Goal: Information Seeking & Learning: Understand process/instructions

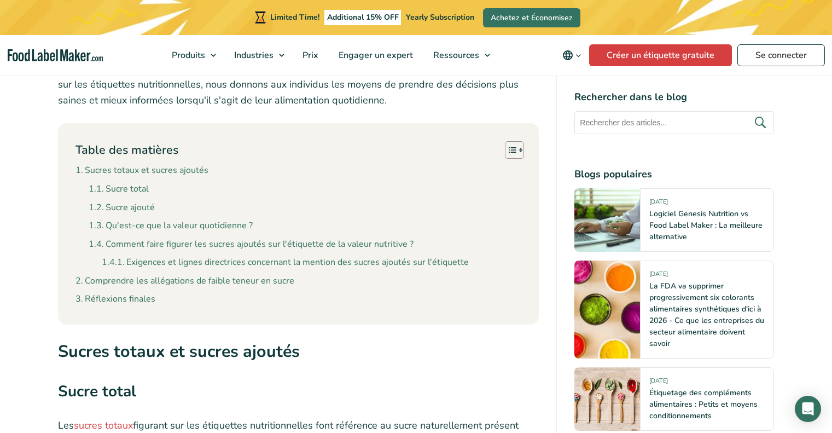
scroll to position [766, 0]
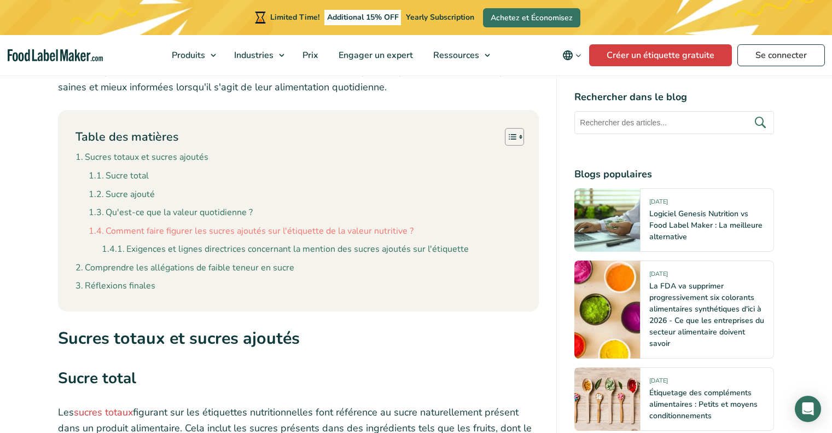
click at [97, 230] on link "Comment faire figurer les sucres ajoutés sur l'étiquette de la valeur nutritive…" at bounding box center [251, 231] width 325 height 14
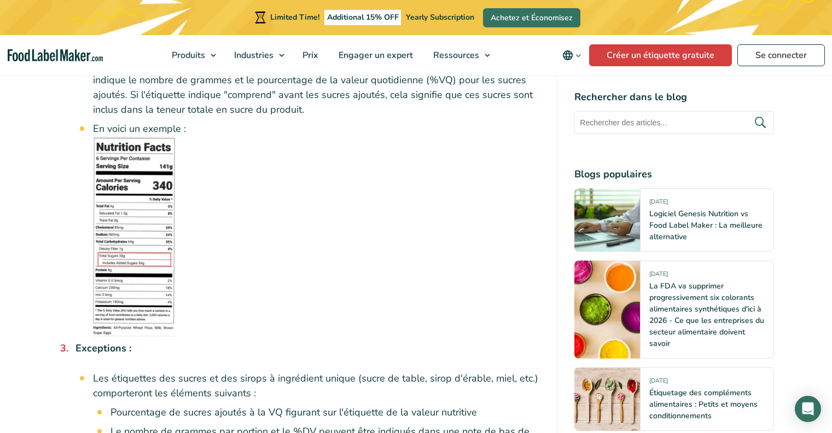
scroll to position [2730, 0]
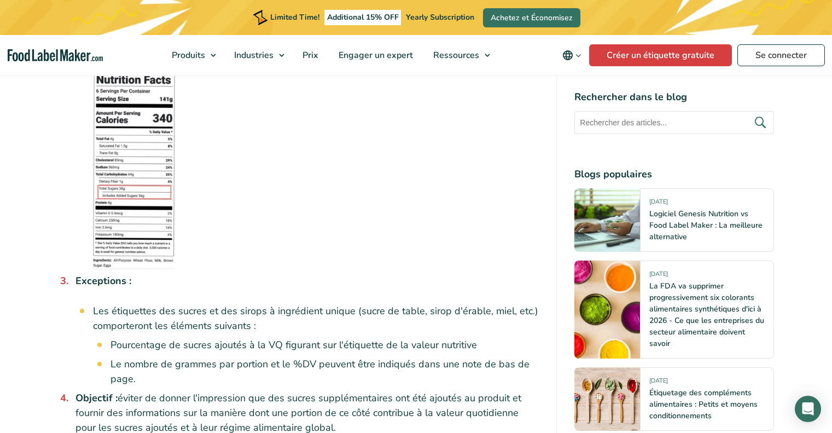
click at [153, 190] on img at bounding box center [134, 169] width 82 height 200
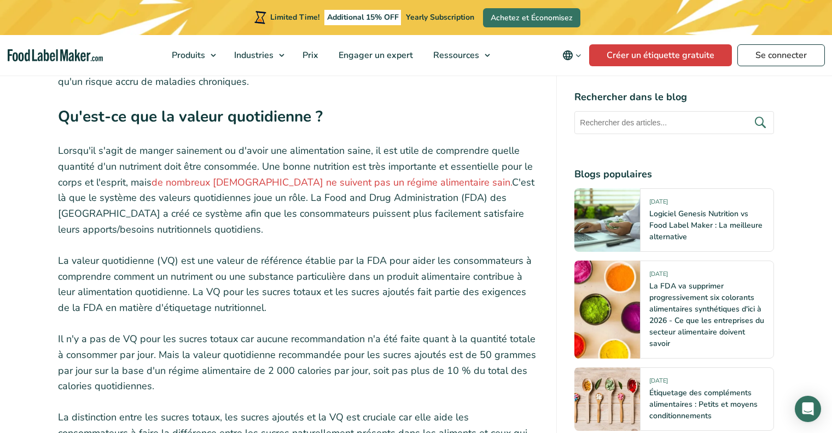
scroll to position [1690, 0]
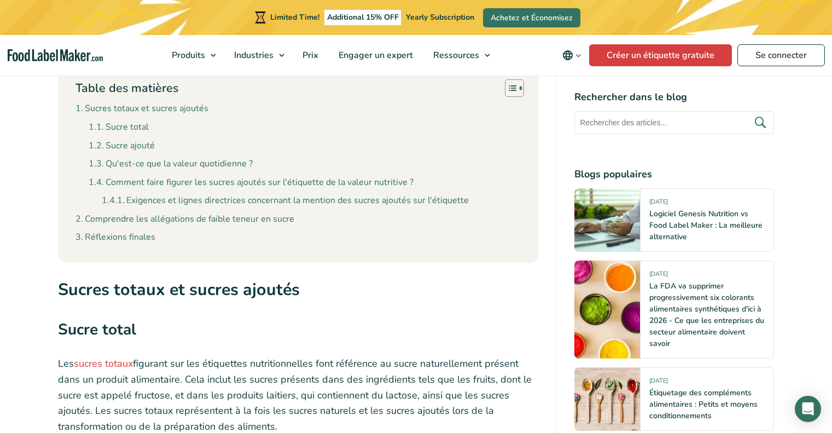
scroll to position [760, 0]
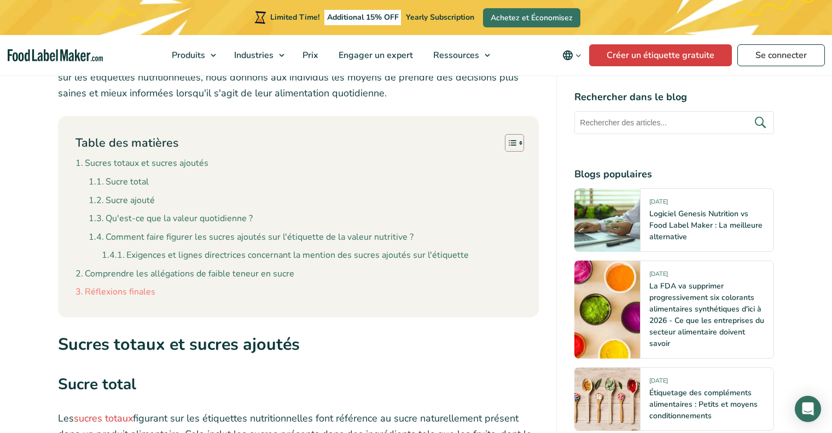
click at [118, 293] on link "Réflexions finales" at bounding box center [116, 292] width 80 height 14
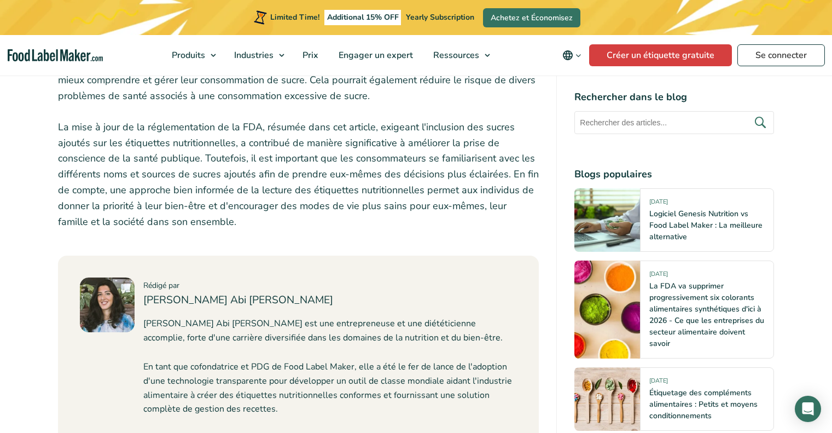
scroll to position [4053, 0]
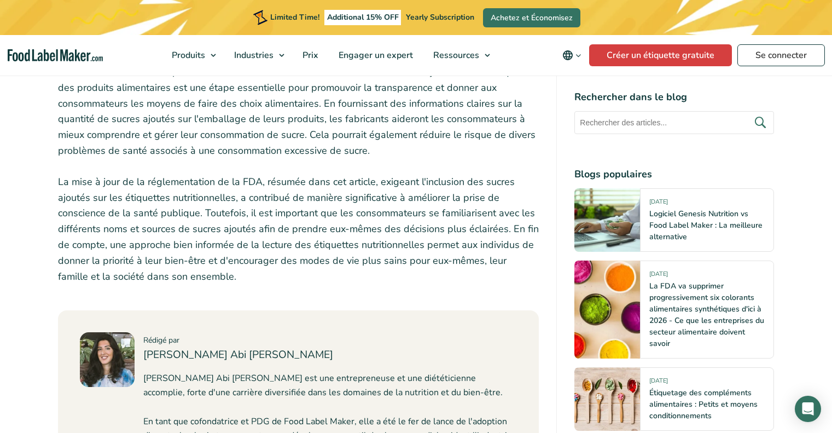
scroll to position [2412, 0]
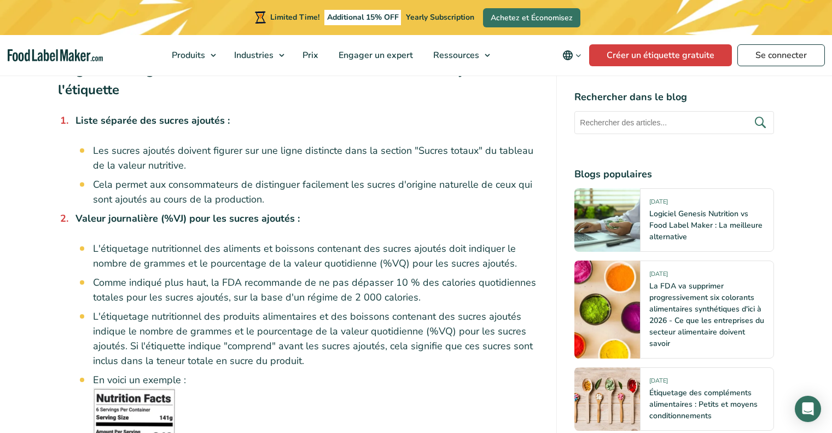
scroll to position [766, 0]
